Goal: Complete application form

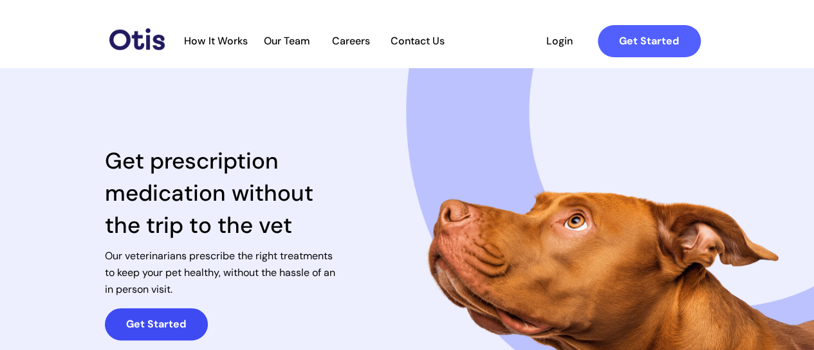
click at [152, 326] on strong "Get Started" at bounding box center [156, 324] width 60 height 14
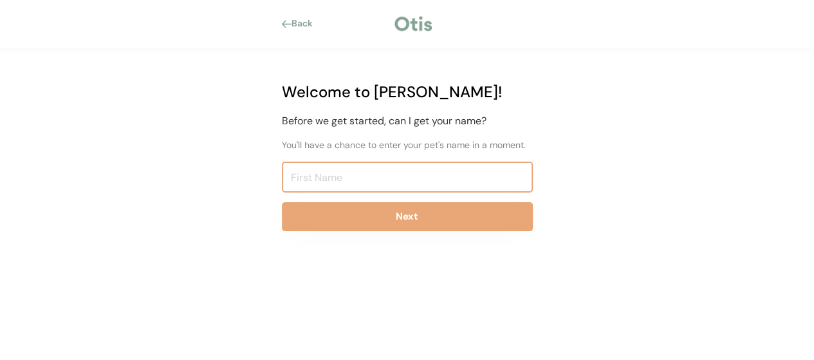
click at [332, 172] on input "input" at bounding box center [407, 176] width 251 height 31
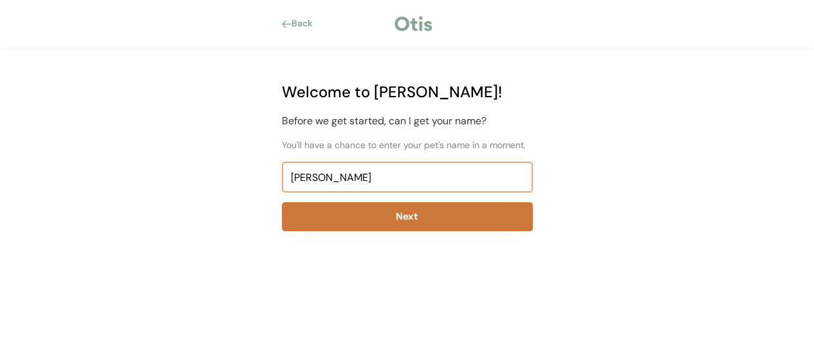
type input "[PERSON_NAME]"
click at [381, 215] on button "Next" at bounding box center [407, 216] width 251 height 29
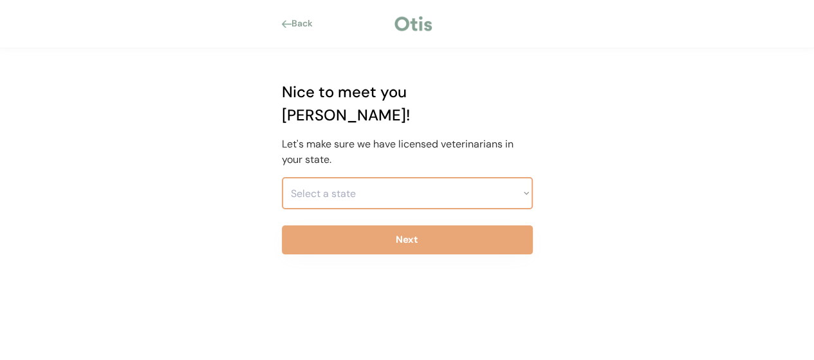
click at [525, 177] on select "Select a state [US_STATE] [US_STATE] [US_STATE] [US_STATE] [US_STATE] [US_STATE…" at bounding box center [407, 193] width 251 height 32
select select ""1348695171700984260__LOOKUP__1704914077411x175461926372072930""
click at [282, 177] on select "Select a state [US_STATE] [US_STATE] [US_STATE] [US_STATE] [US_STATE] [US_STATE…" at bounding box center [407, 193] width 251 height 32
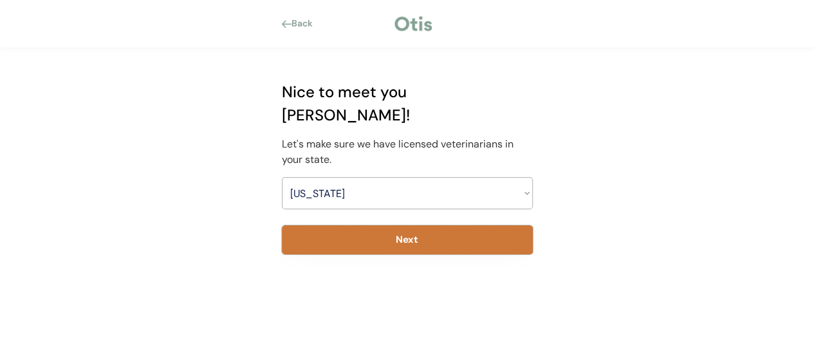
click at [416, 225] on button "Next" at bounding box center [407, 239] width 251 height 29
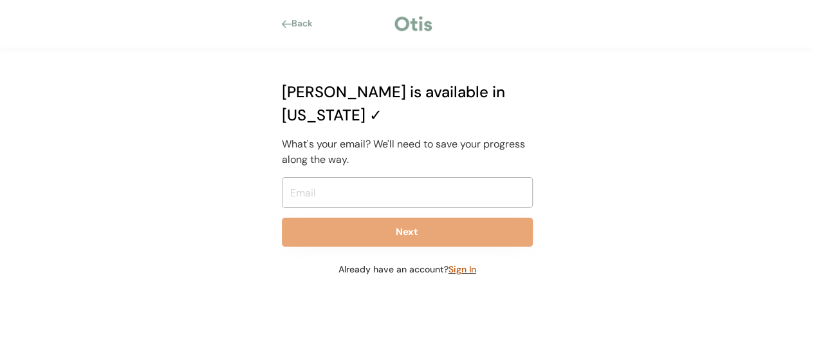
click at [458, 263] on font "Sign In" at bounding box center [462, 269] width 28 height 12
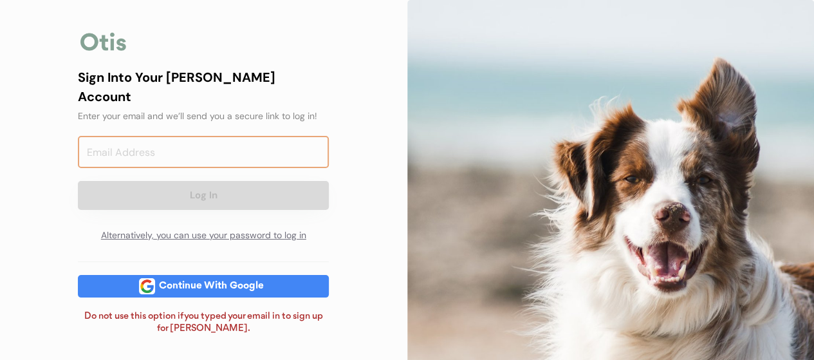
click at [156, 136] on input "email" at bounding box center [203, 152] width 251 height 32
type input "caroljbjb@yahoo.com"
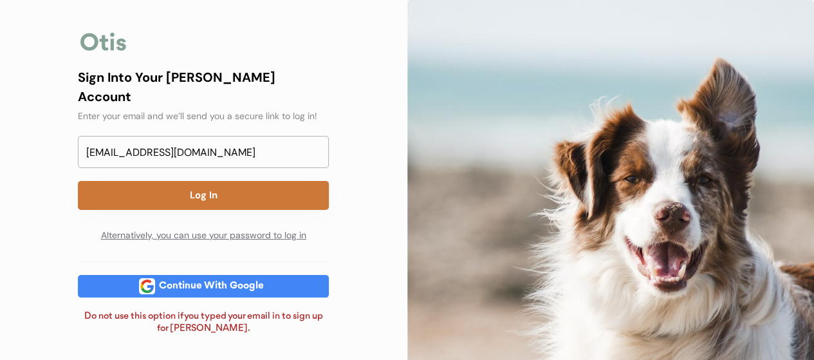
click at [206, 181] on button "Log In" at bounding box center [203, 195] width 251 height 29
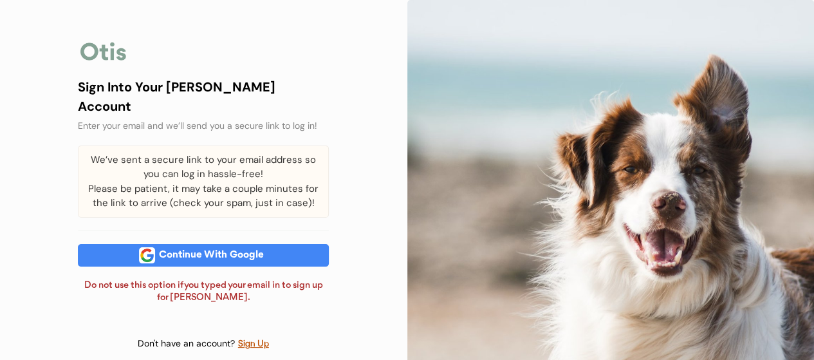
click at [248, 251] on div "Continue With Google" at bounding box center [211, 255] width 113 height 10
